Goal: Task Accomplishment & Management: Manage account settings

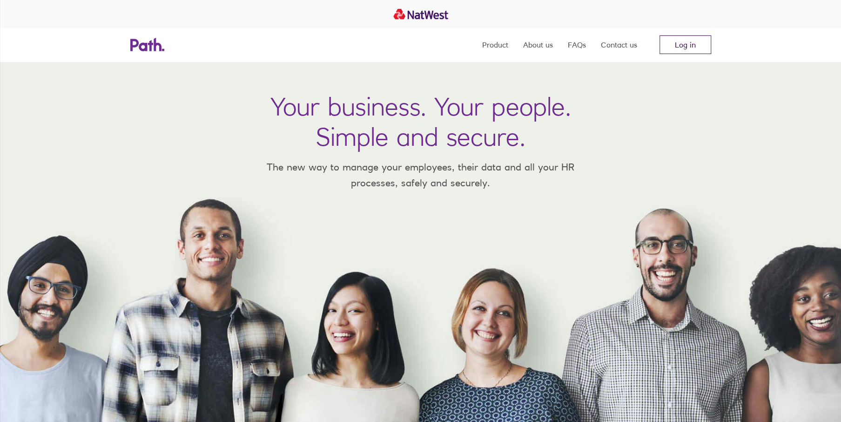
click at [682, 46] on link "Log in" at bounding box center [686, 44] width 52 height 19
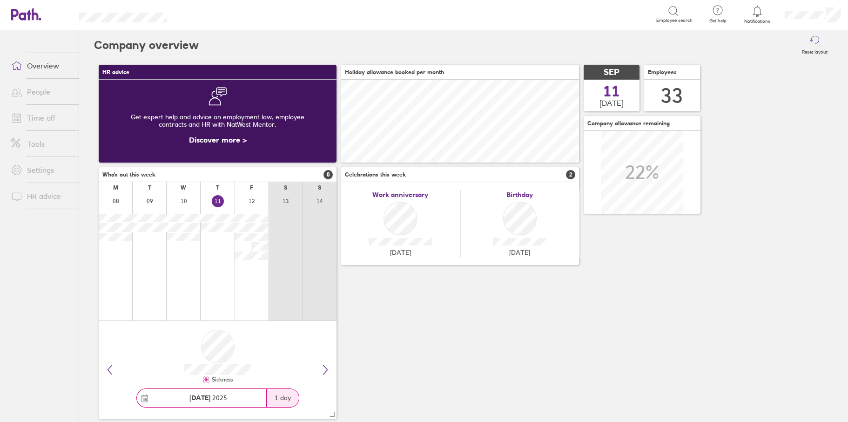
scroll to position [83, 237]
click at [55, 96] on link "People" at bounding box center [41, 91] width 75 height 19
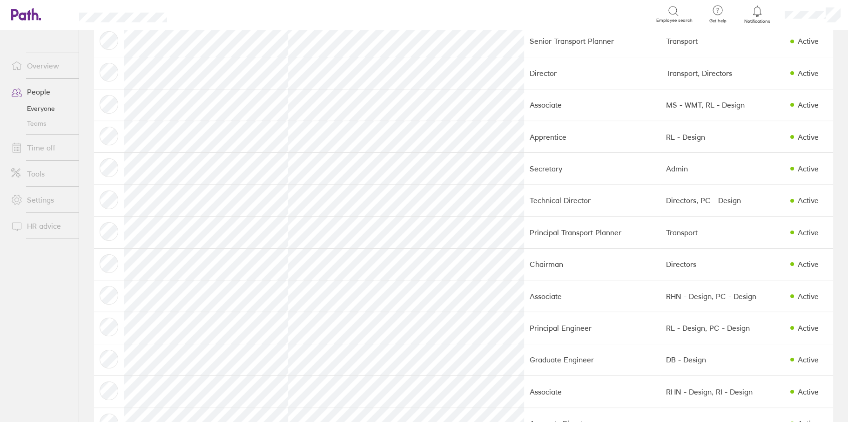
scroll to position [605, 0]
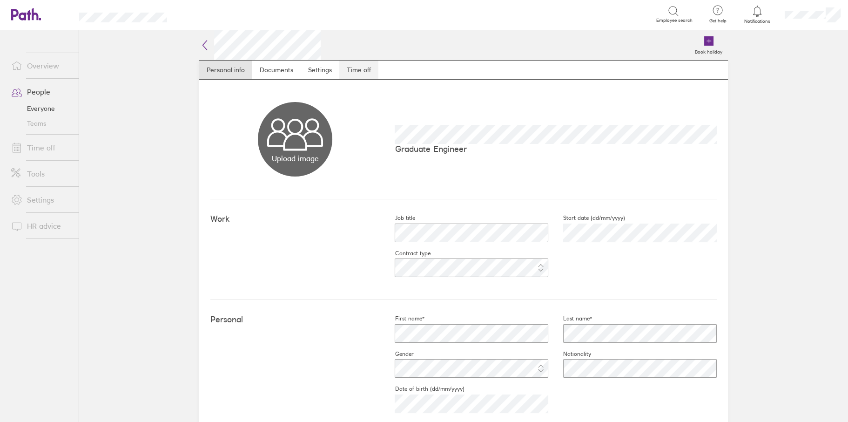
click at [344, 67] on link "Time off" at bounding box center [358, 70] width 39 height 19
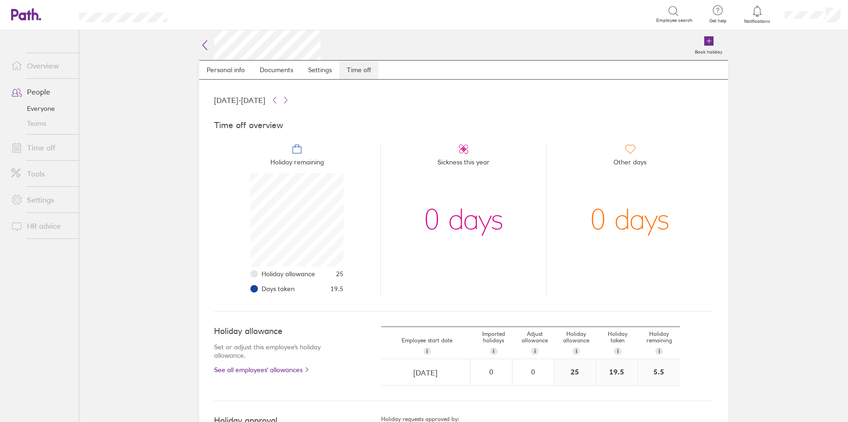
scroll to position [93, 93]
click at [44, 148] on link "Time off" at bounding box center [41, 147] width 75 height 19
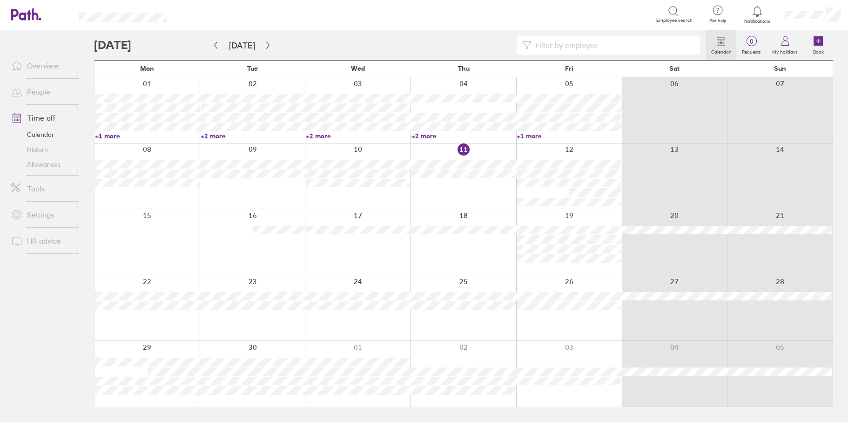
click at [585, 46] on input at bounding box center [613, 45] width 163 height 18
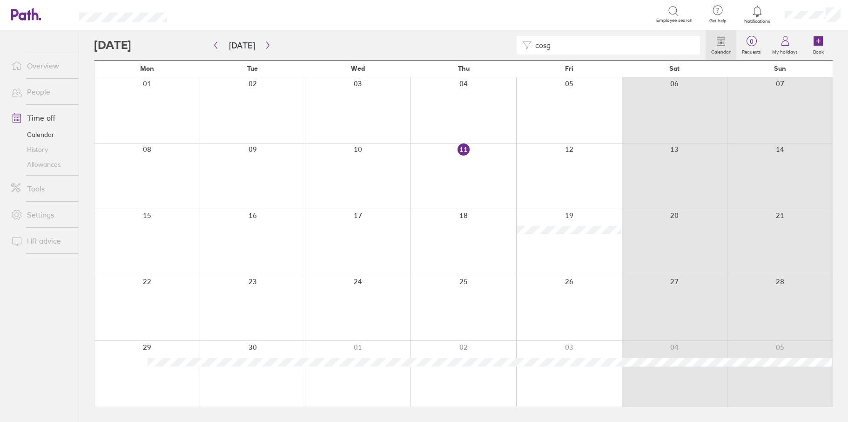
type input "cosg"
click at [262, 44] on button "button" at bounding box center [268, 45] width 12 height 15
click at [389, 395] on div at bounding box center [358, 374] width 106 height 66
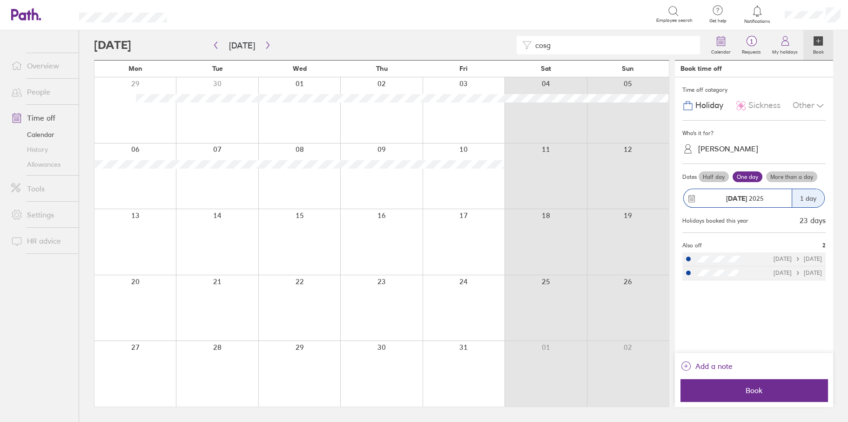
drag, startPoint x: 520, startPoint y: 45, endPoint x: 508, endPoint y: 45, distance: 12.1
click at [508, 45] on div "cosg" at bounding box center [400, 45] width 612 height 19
type input "imog"
click at [212, 46] on icon "button" at bounding box center [215, 44] width 7 height 7
click at [407, 421] on html "Search Employee search Get help FAQs Contact us Notifications My profile Sign o…" at bounding box center [424, 211] width 848 height 422
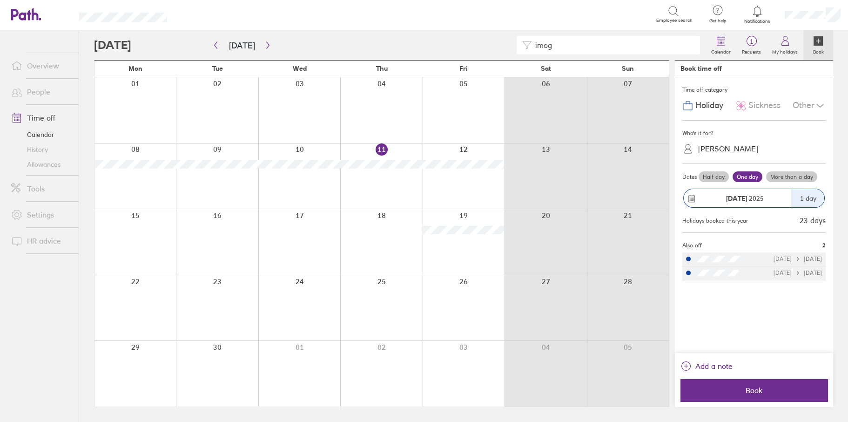
drag, startPoint x: 511, startPoint y: 40, endPoint x: 501, endPoint y: 40, distance: 9.3
click at [502, 40] on div "imog" at bounding box center [400, 45] width 612 height 19
drag, startPoint x: 543, startPoint y: 41, endPoint x: 528, endPoint y: 41, distance: 14.9
click at [528, 41] on div "imog" at bounding box center [608, 45] width 183 height 19
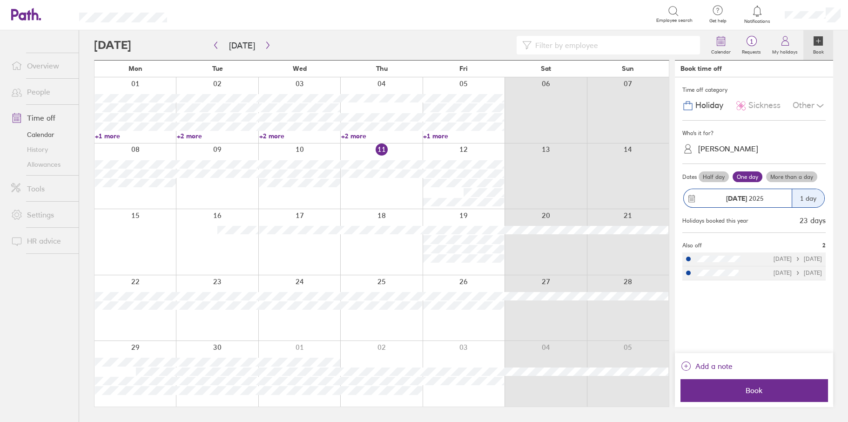
click at [804, 105] on div "Other" at bounding box center [809, 106] width 33 height 18
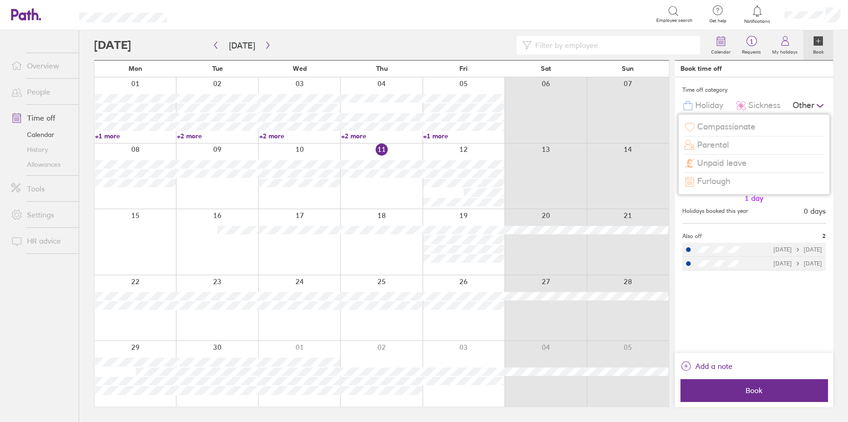
click at [756, 109] on span "Sickness" at bounding box center [765, 106] width 32 height 10
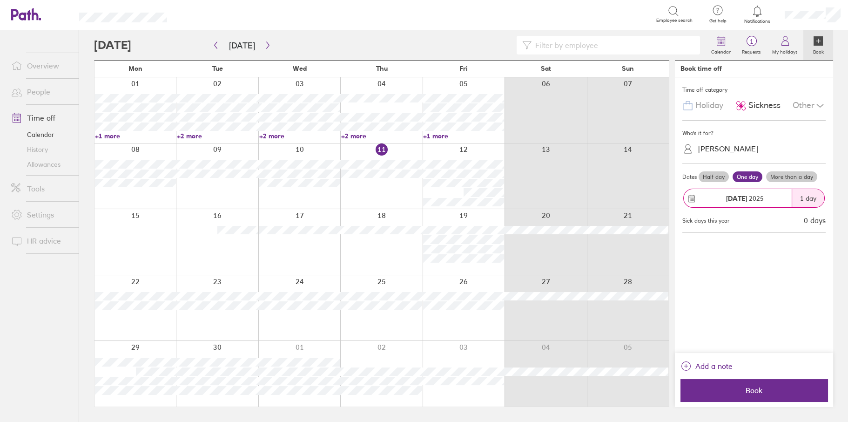
click at [733, 146] on div "Julie Pugh" at bounding box center [760, 149] width 132 height 14
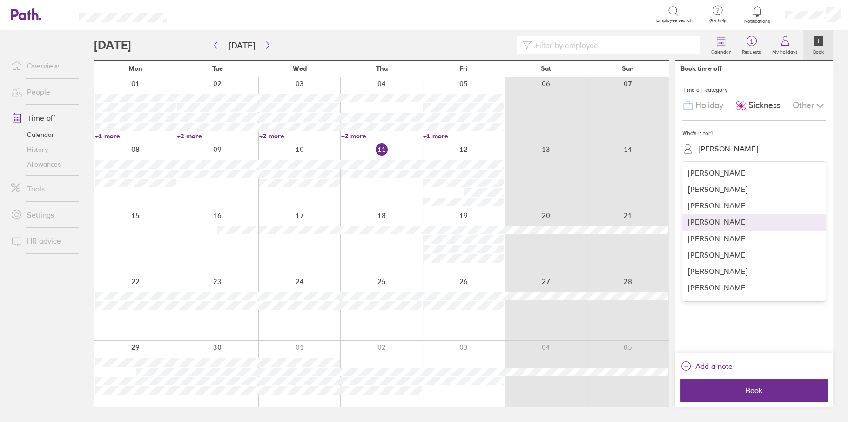
scroll to position [140, 0]
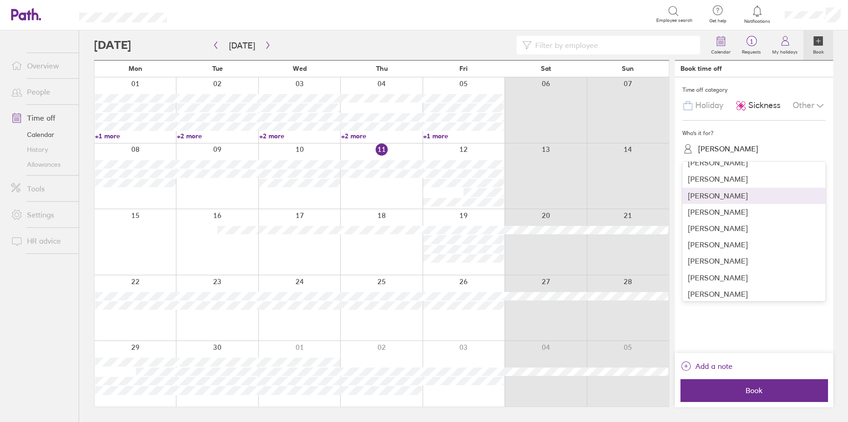
click at [717, 192] on div "Haydar Erpak" at bounding box center [754, 196] width 143 height 16
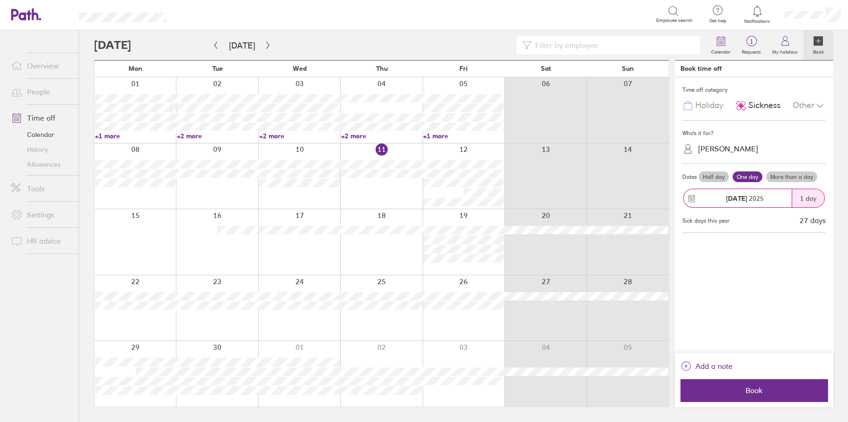
click at [748, 177] on label "One day" at bounding box center [748, 176] width 30 height 11
click at [0, 0] on input "One day" at bounding box center [0, 0] width 0 height 0
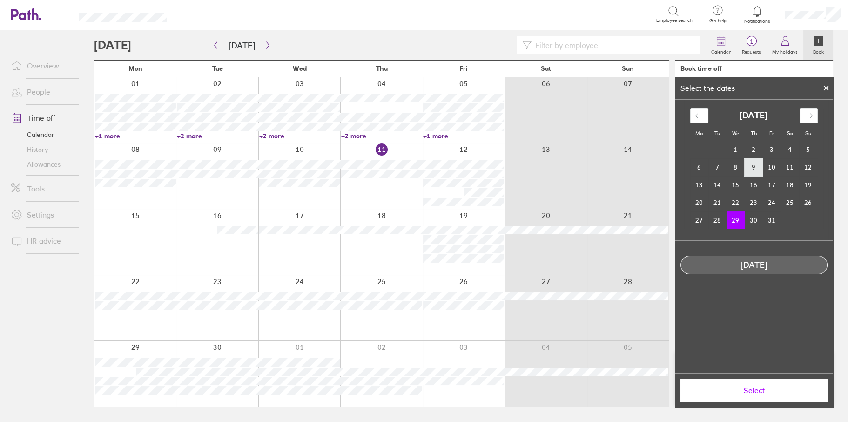
click at [750, 167] on td "9" at bounding box center [754, 167] width 18 height 18
click at [760, 390] on span "Select" at bounding box center [754, 390] width 134 height 8
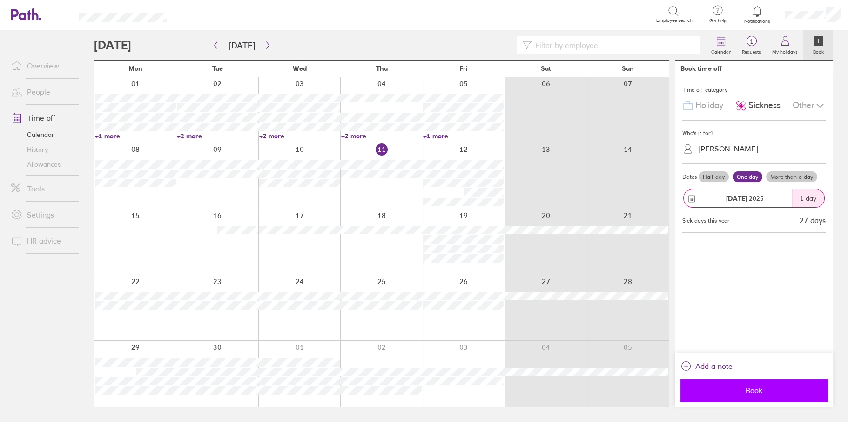
click at [767, 392] on span "Book" at bounding box center [754, 390] width 134 height 8
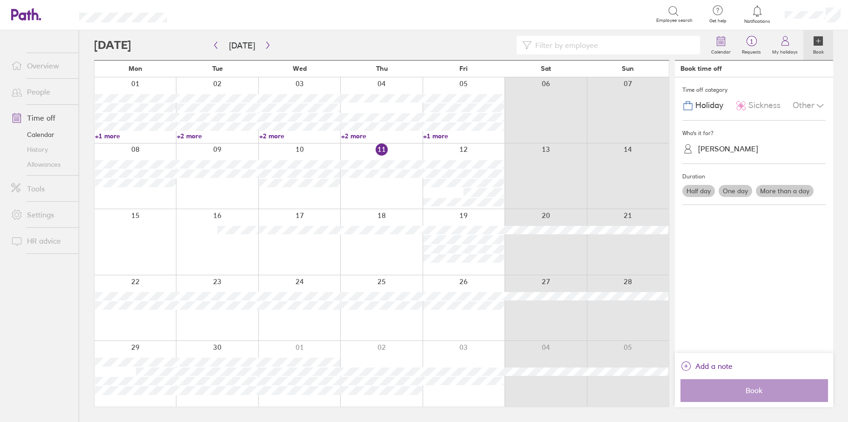
click at [764, 245] on div "Time off category Holiday Sickness Other Who's it for? Haydar Erpak Duration Ha…" at bounding box center [754, 215] width 158 height 276
click at [768, 130] on div "Who's it for?" at bounding box center [754, 133] width 143 height 14
click at [737, 145] on div "Haydar Erpak" at bounding box center [728, 148] width 60 height 9
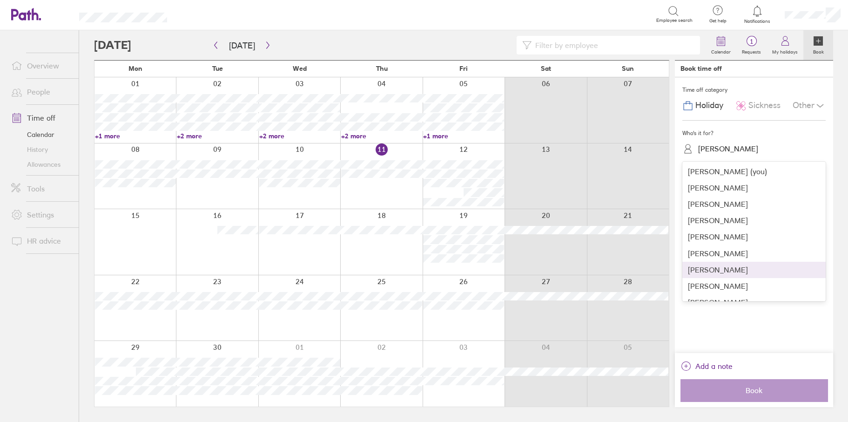
scroll to position [93, 0]
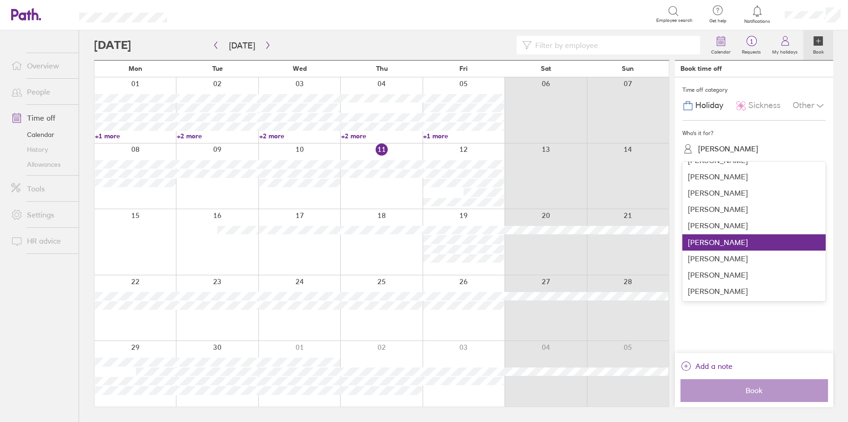
click at [716, 247] on div "Haydar Erpak" at bounding box center [754, 242] width 143 height 16
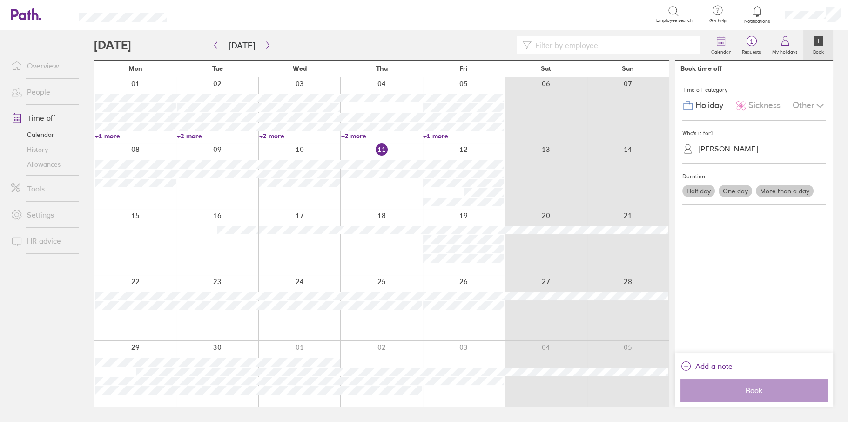
click at [737, 189] on label "One day" at bounding box center [736, 191] width 34 height 12
click at [0, 0] on input "One day" at bounding box center [0, 0] width 0 height 0
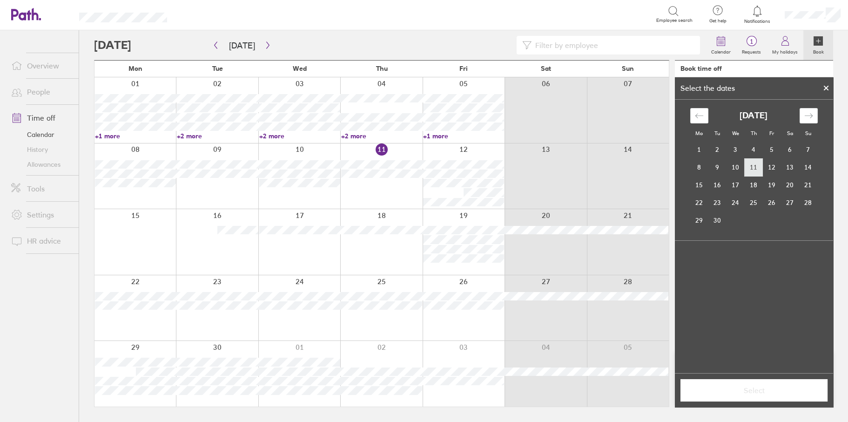
click at [751, 163] on td "11" at bounding box center [754, 167] width 18 height 18
click at [744, 384] on button "Select" at bounding box center [754, 390] width 147 height 22
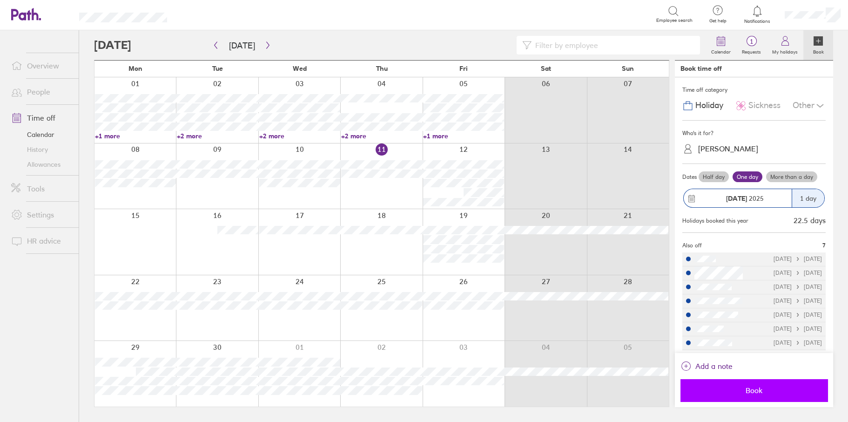
click at [750, 392] on span "Book" at bounding box center [754, 390] width 134 height 8
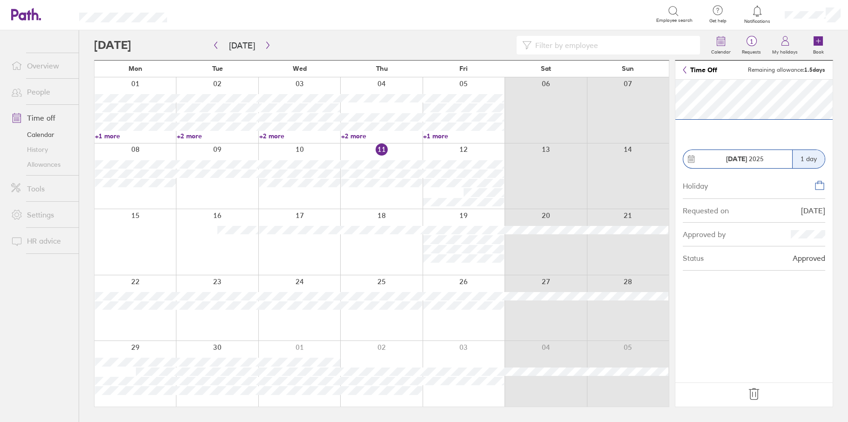
click at [753, 393] on icon at bounding box center [754, 393] width 15 height 15
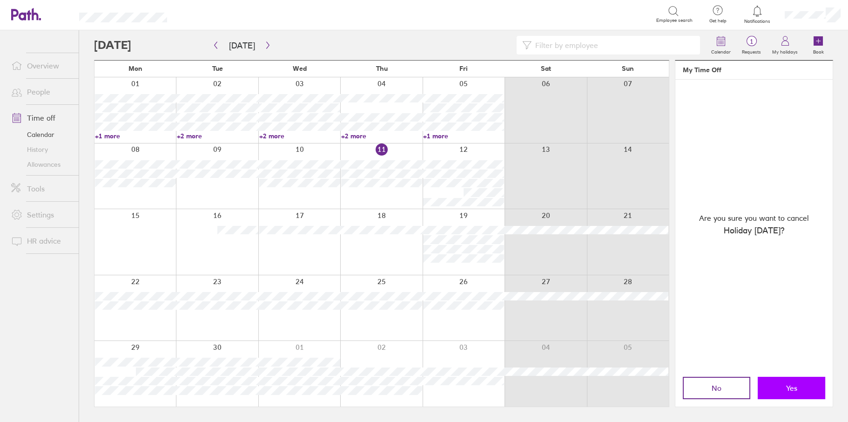
click at [785, 384] on button "Yes" at bounding box center [792, 388] width 68 height 22
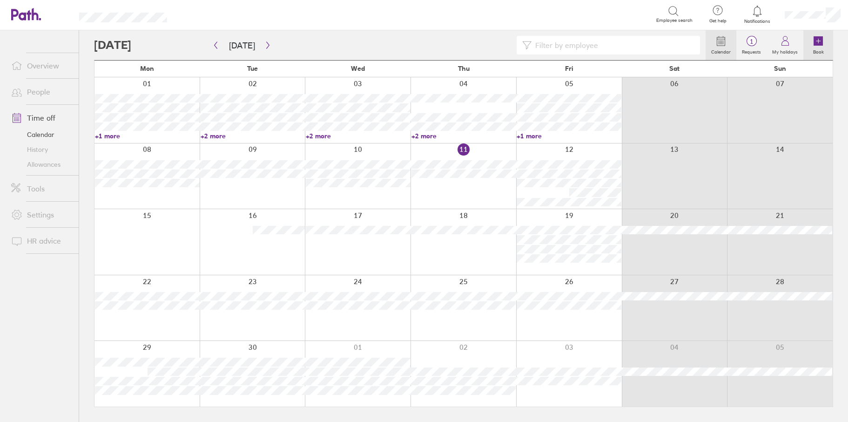
click at [818, 41] on icon at bounding box center [819, 41] width 4 height 0
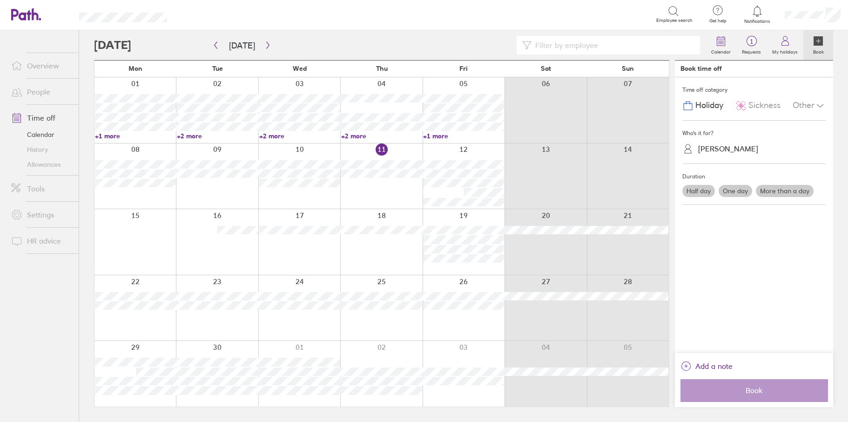
click at [738, 108] on icon at bounding box center [741, 105] width 11 height 11
click at [729, 153] on div "Julie Pugh" at bounding box center [728, 148] width 60 height 9
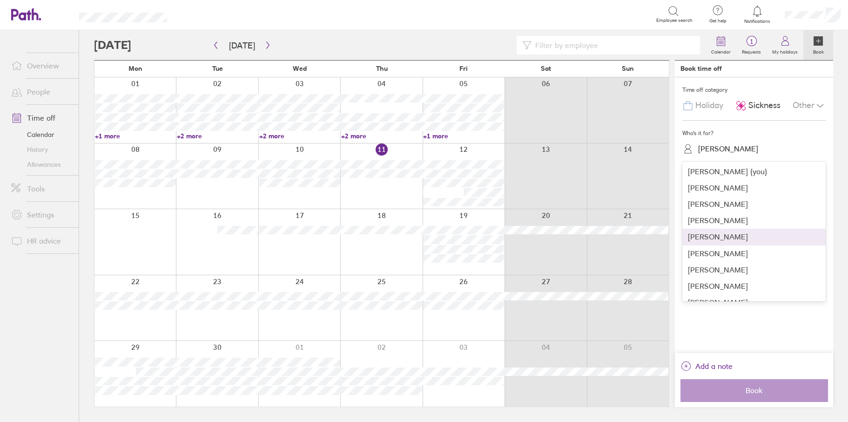
scroll to position [140, 0]
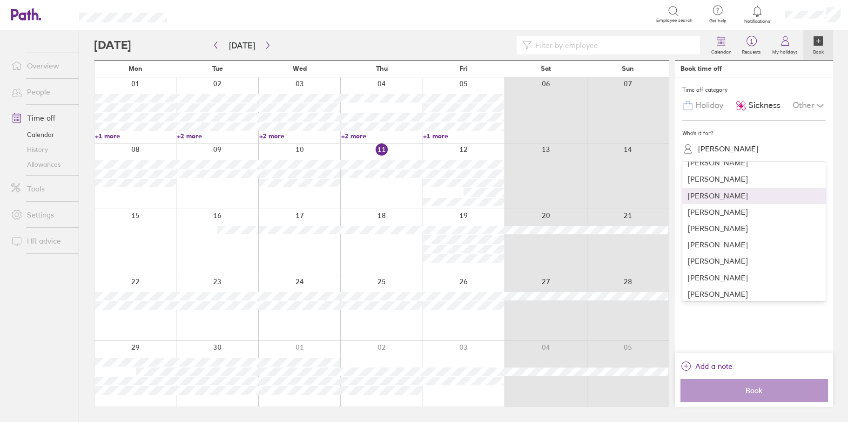
click at [723, 198] on div "Haydar Erpak" at bounding box center [754, 196] width 143 height 16
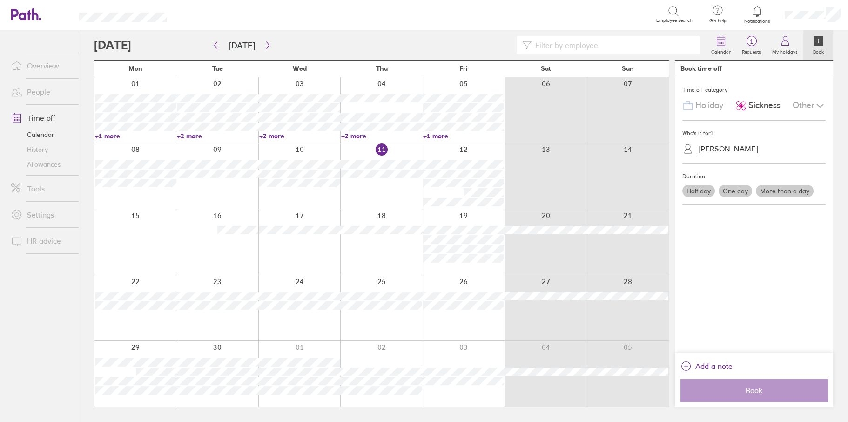
click at [748, 188] on label "One day" at bounding box center [736, 191] width 34 height 12
click at [0, 0] on input "One day" at bounding box center [0, 0] width 0 height 0
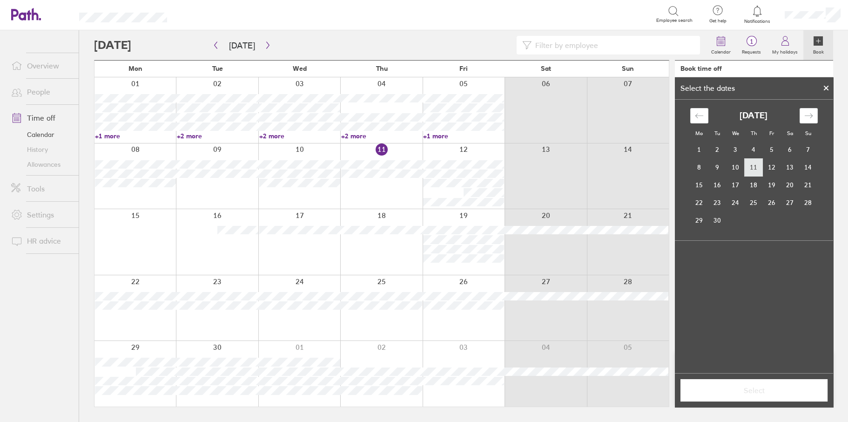
click at [755, 166] on td "11" at bounding box center [754, 167] width 18 height 18
click at [755, 393] on span "Select" at bounding box center [754, 390] width 134 height 8
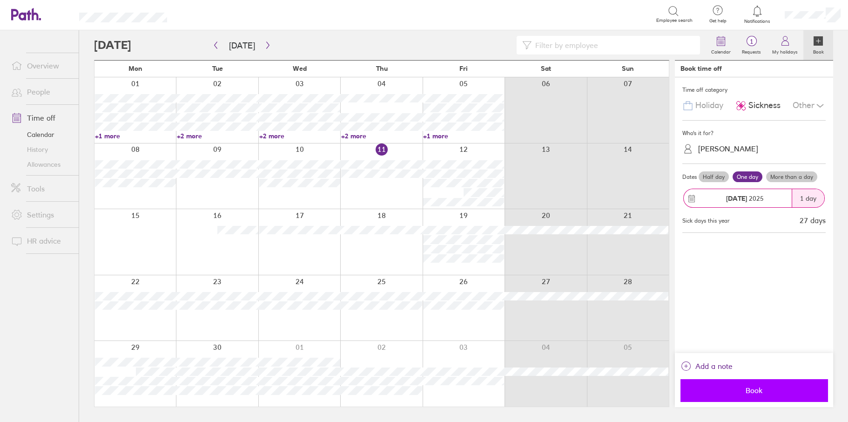
click at [755, 392] on span "Book" at bounding box center [754, 390] width 134 height 8
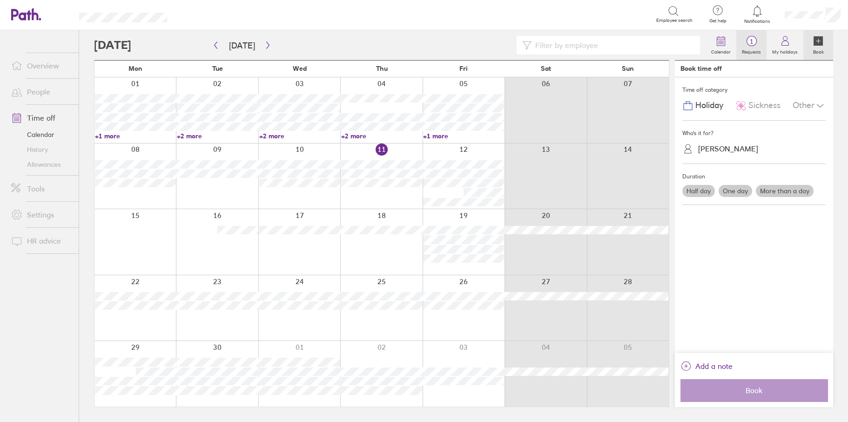
click at [757, 41] on span "1" at bounding box center [752, 41] width 30 height 7
